Goal: Transaction & Acquisition: Purchase product/service

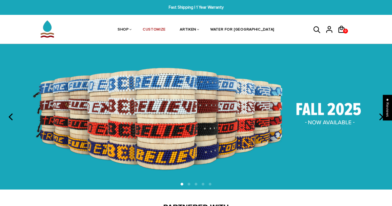
scroll to position [4, 0]
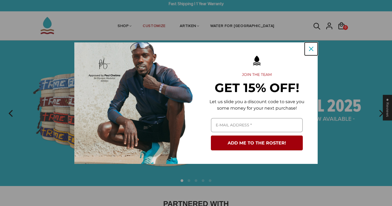
click at [312, 48] on icon "close icon" at bounding box center [311, 49] width 4 height 4
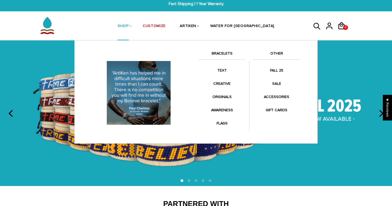
click at [129, 35] on link "SHOP" at bounding box center [123, 26] width 11 height 29
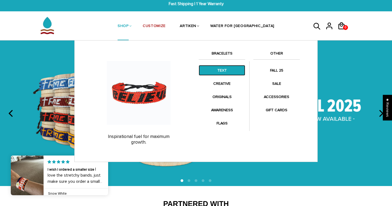
click at [229, 68] on link "TEXT" at bounding box center [222, 70] width 46 height 11
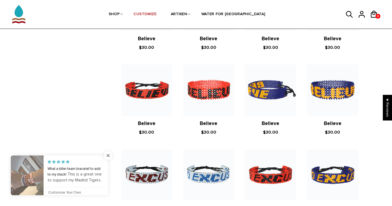
scroll to position [254, 0]
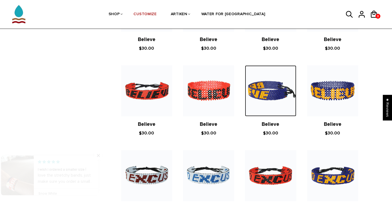
click at [273, 91] on img at bounding box center [270, 90] width 51 height 51
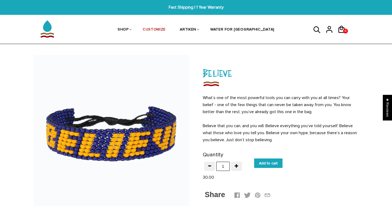
click at [317, 31] on icon at bounding box center [317, 30] width 8 height 13
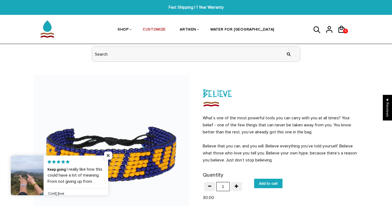
click at [250, 61] on input "header search" at bounding box center [196, 54] width 208 height 15
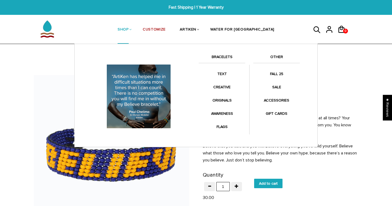
click at [220, 59] on link "BRACELETS" at bounding box center [222, 58] width 46 height 9
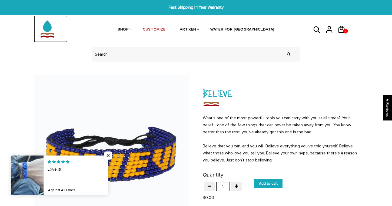
click at [49, 33] on img at bounding box center [47, 28] width 27 height 27
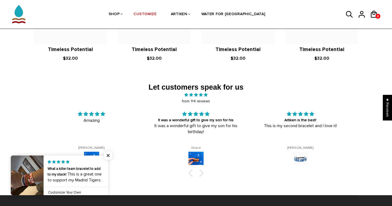
scroll to position [873, 0]
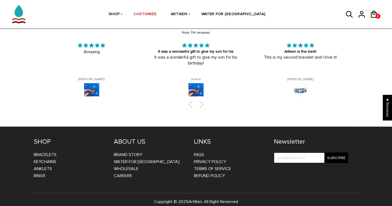
click at [204, 102] on div at bounding box center [195, 104] width 313 height 5
click at [199, 101] on div at bounding box center [200, 105] width 8 height 8
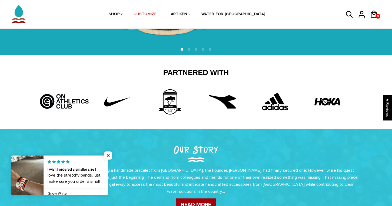
scroll to position [0, 0]
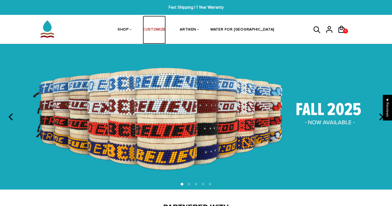
click at [166, 32] on link "CUSTOMIZE" at bounding box center [154, 30] width 23 height 29
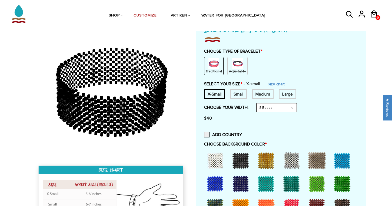
scroll to position [46, 0]
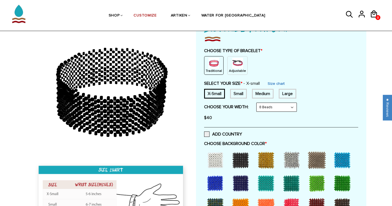
click at [242, 92] on div "Small" at bounding box center [238, 94] width 17 height 10
click at [257, 94] on div "Medium" at bounding box center [263, 94] width 22 height 10
click at [271, 109] on select "8 Beads 6 Beads 10 Beads" at bounding box center [276, 107] width 40 height 9
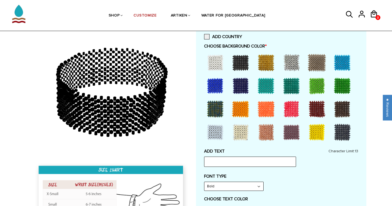
scroll to position [141, 0]
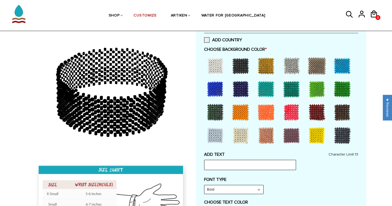
click at [313, 137] on div at bounding box center [317, 136] width 22 height 22
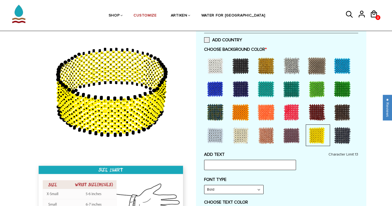
click at [235, 68] on div at bounding box center [241, 66] width 22 height 22
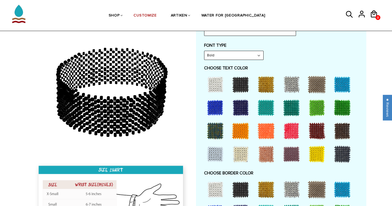
scroll to position [276, 0]
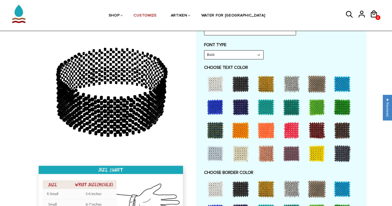
click at [315, 160] on div at bounding box center [317, 154] width 22 height 22
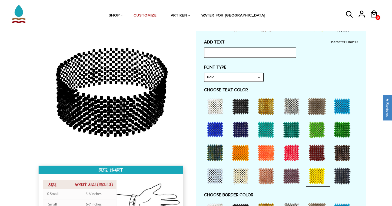
scroll to position [243, 0]
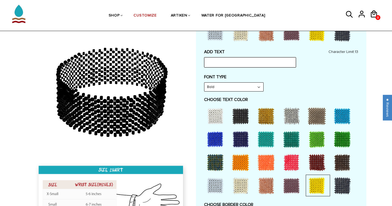
click at [242, 62] on input "text" at bounding box center [250, 62] width 92 height 10
type input "CC XC"
click at [303, 71] on div "ADD TEXT CC XC Character Limit: 13 FONT TYPE Bold Bold FONT TYPE Narrow Narrow …" at bounding box center [281, 176] width 154 height 254
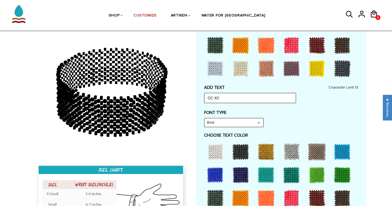
scroll to position [208, 0]
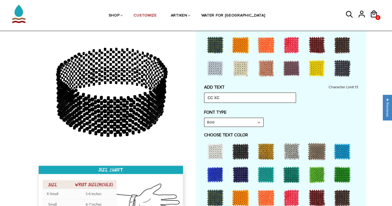
click at [247, 126] on select "Bold" at bounding box center [233, 122] width 59 height 9
click at [312, 75] on div at bounding box center [317, 69] width 22 height 22
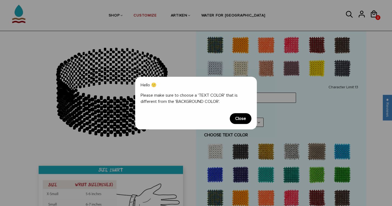
click at [238, 117] on span "Close" at bounding box center [241, 118] width 22 height 11
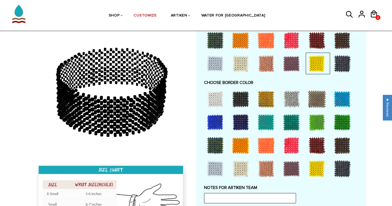
scroll to position [367, 0]
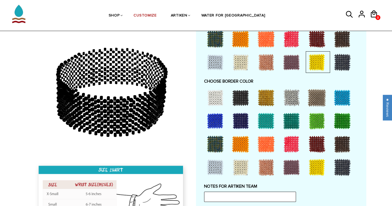
click at [244, 98] on div at bounding box center [241, 98] width 22 height 22
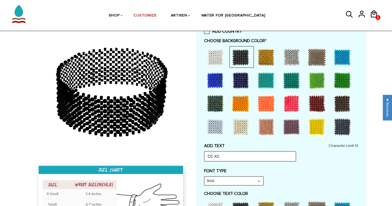
scroll to position [148, 0]
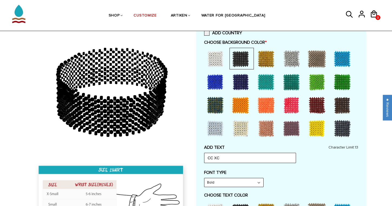
click at [316, 131] on div at bounding box center [317, 129] width 22 height 22
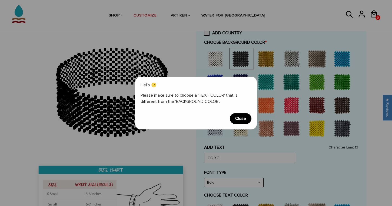
click at [236, 118] on span "Close" at bounding box center [241, 118] width 22 height 11
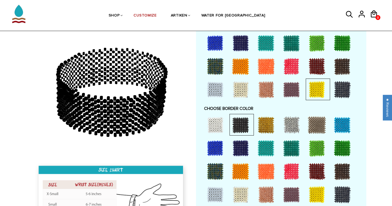
scroll to position [340, 0]
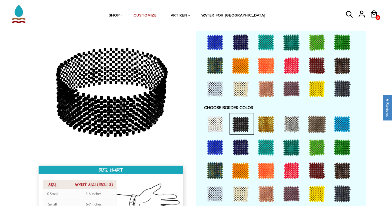
click at [219, 124] on div at bounding box center [215, 124] width 22 height 22
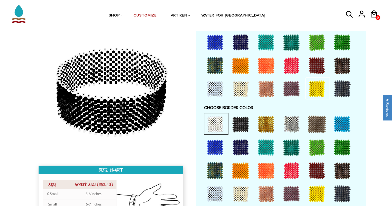
click at [229, 122] on div at bounding box center [281, 159] width 154 height 93
click at [314, 191] on div at bounding box center [317, 194] width 22 height 22
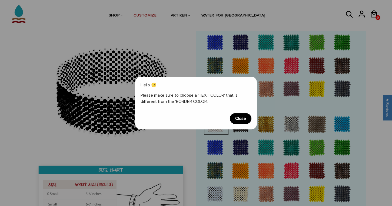
click at [240, 114] on span "Close" at bounding box center [241, 118] width 22 height 11
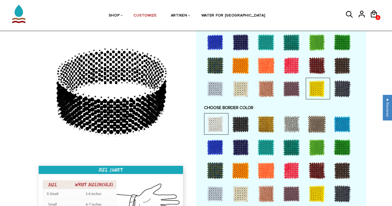
click at [243, 122] on div at bounding box center [241, 124] width 22 height 22
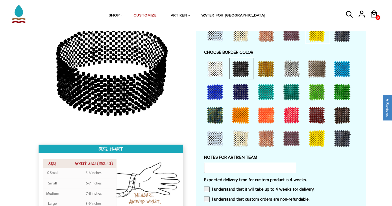
scroll to position [391, 0]
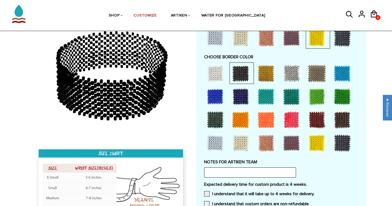
click at [262, 120] on div at bounding box center [266, 120] width 22 height 22
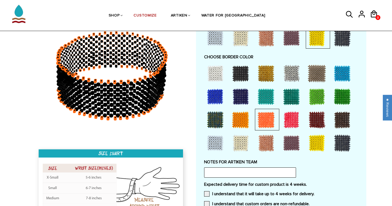
click at [221, 72] on div at bounding box center [215, 74] width 22 height 22
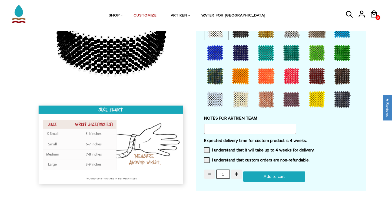
scroll to position [436, 0]
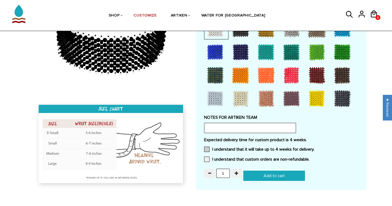
click at [235, 149] on label "I understand that it will take up to 4 weeks for delivery." at bounding box center [259, 149] width 110 height 5
click at [314, 148] on input "I understand that it will take up to 4 weeks for delivery." at bounding box center [314, 148] width 0 height 0
click at [232, 157] on label "I understand that custom orders are non-refundable." at bounding box center [256, 159] width 105 height 5
click at [309, 158] on input "I understand that custom orders are non-refundable." at bounding box center [309, 158] width 0 height 0
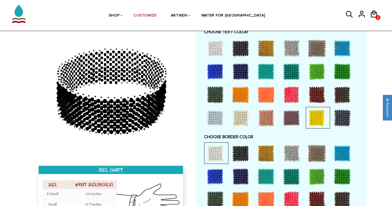
drag, startPoint x: 134, startPoint y: 83, endPoint x: 83, endPoint y: 83, distance: 51.3
click at [83, 83] on icon at bounding box center [111, 92] width 155 height 135
click at [113, 64] on icon at bounding box center [111, 92] width 155 height 135
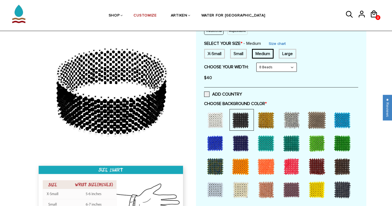
scroll to position [95, 0]
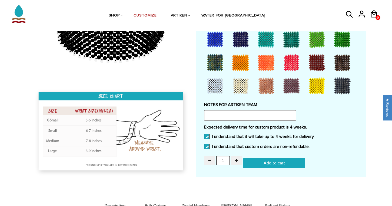
click at [218, 114] on input "text" at bounding box center [250, 115] width 92 height 10
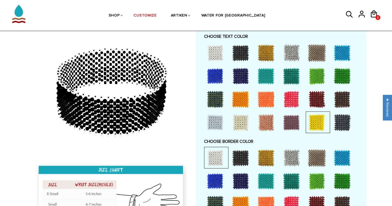
scroll to position [293, 0]
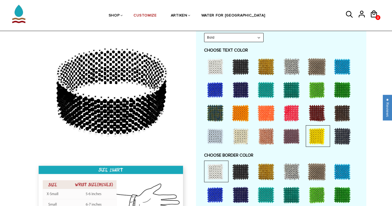
click at [247, 109] on div at bounding box center [241, 113] width 22 height 22
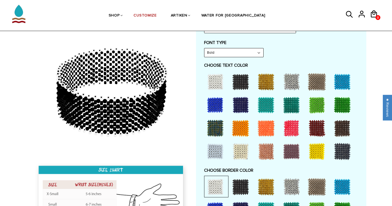
scroll to position [277, 0]
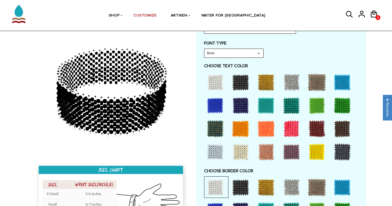
click at [240, 130] on div at bounding box center [241, 129] width 22 height 22
click at [262, 104] on div at bounding box center [266, 106] width 22 height 22
click at [287, 103] on div at bounding box center [291, 106] width 22 height 22
click at [312, 98] on div at bounding box center [317, 106] width 22 height 22
drag, startPoint x: 137, startPoint y: 90, endPoint x: 165, endPoint y: 88, distance: 27.1
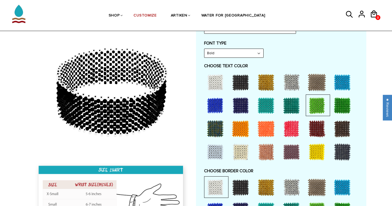
click at [165, 88] on icon at bounding box center [111, 92] width 155 height 135
drag, startPoint x: 102, startPoint y: 51, endPoint x: 102, endPoint y: 107, distance: 55.4
click at [102, 106] on g at bounding box center [111, 92] width 110 height 84
